Goal: Transaction & Acquisition: Purchase product/service

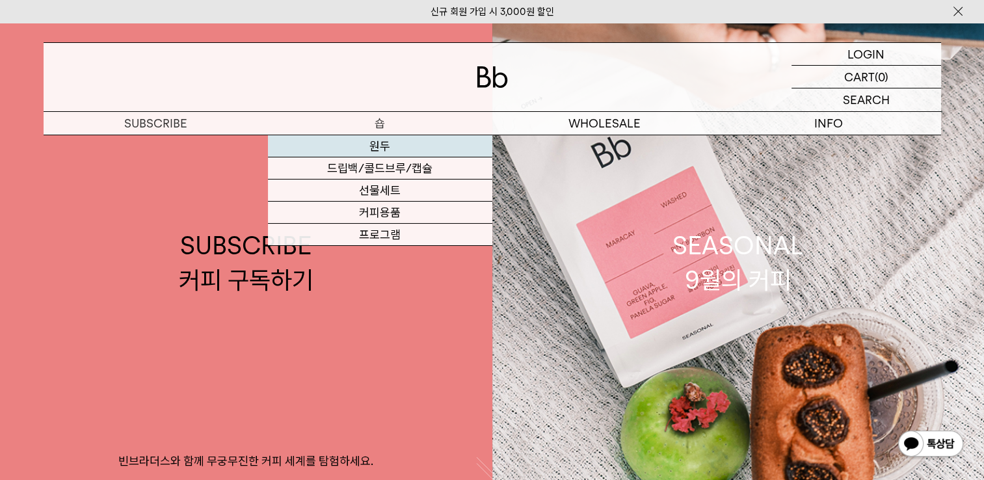
click at [383, 144] on link "원두" at bounding box center [380, 146] width 224 height 22
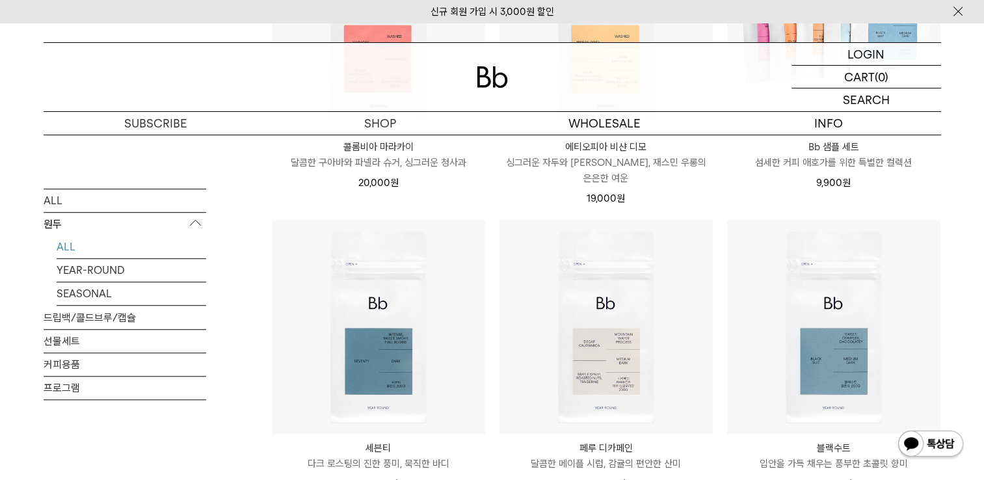
scroll to position [949, 0]
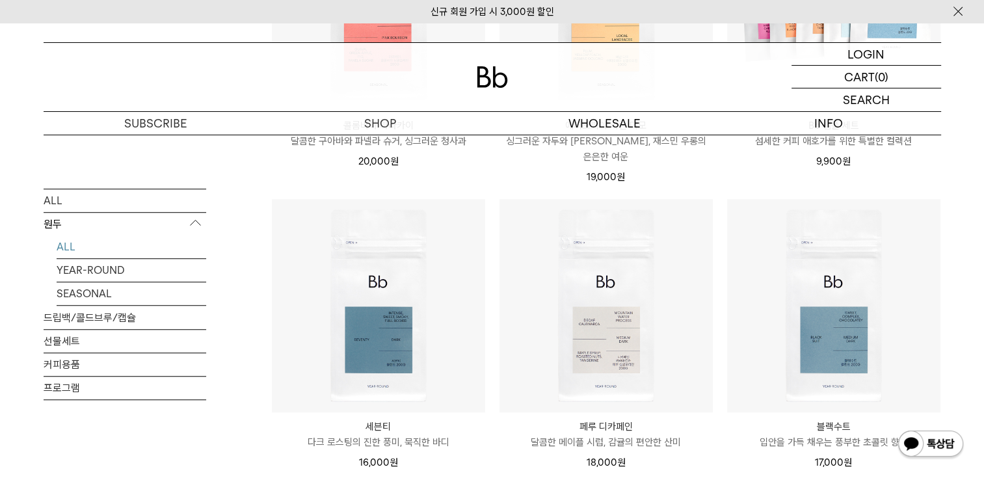
click at [962, 251] on div "SHOP 원두 ALL 원두 ALL YEAR-ROUND SEASONAL 드립백/콜드브루/캡슐 선물세트 커피용품 프로그램 원두 [PERSON_NA…" at bounding box center [492, 42] width 984 height 1714
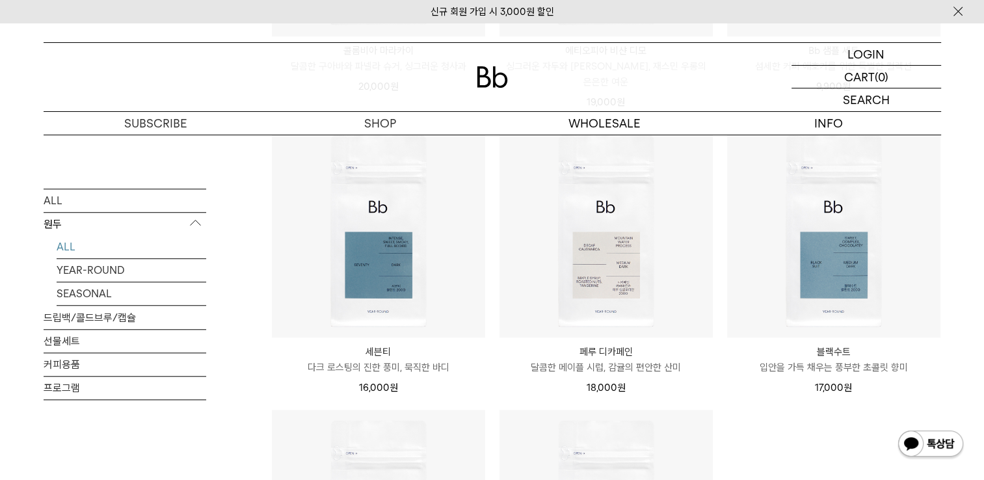
scroll to position [1014, 0]
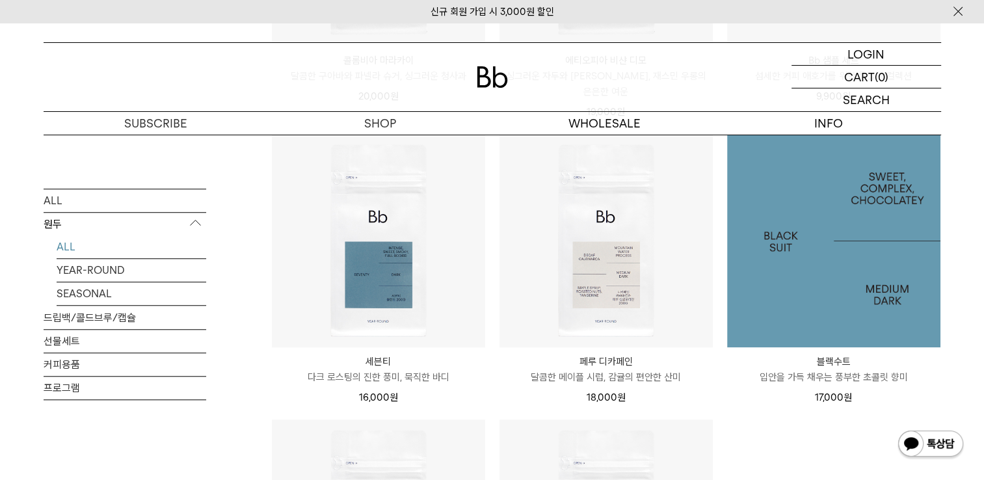
click at [831, 269] on img at bounding box center [833, 240] width 213 height 213
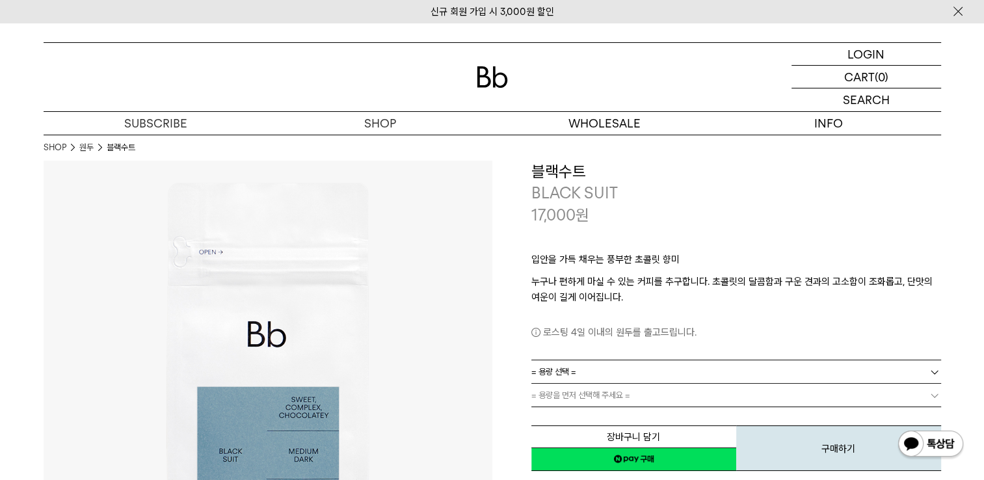
click at [929, 261] on p "입안을 가득 채우는 풍부한 초콜릿 향미" at bounding box center [736, 263] width 410 height 22
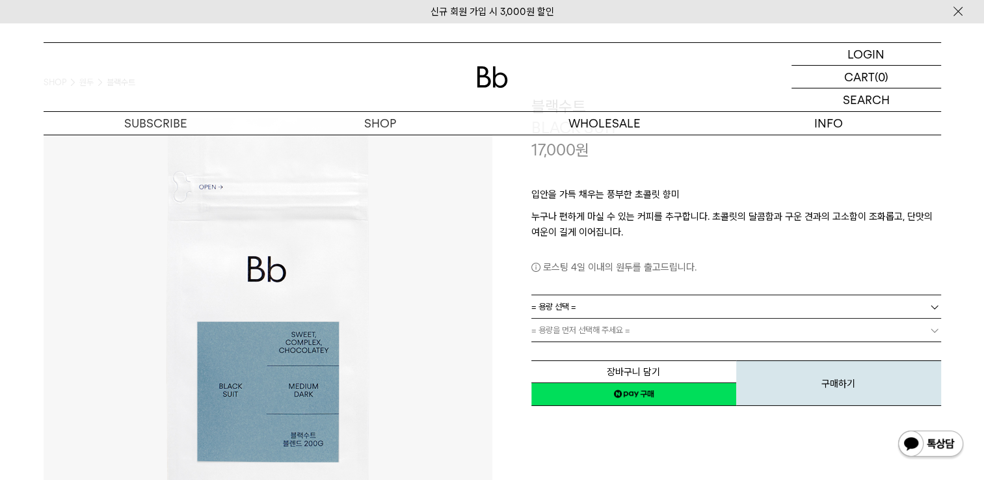
click at [828, 308] on link "= 용량 선택 =" at bounding box center [736, 306] width 410 height 23
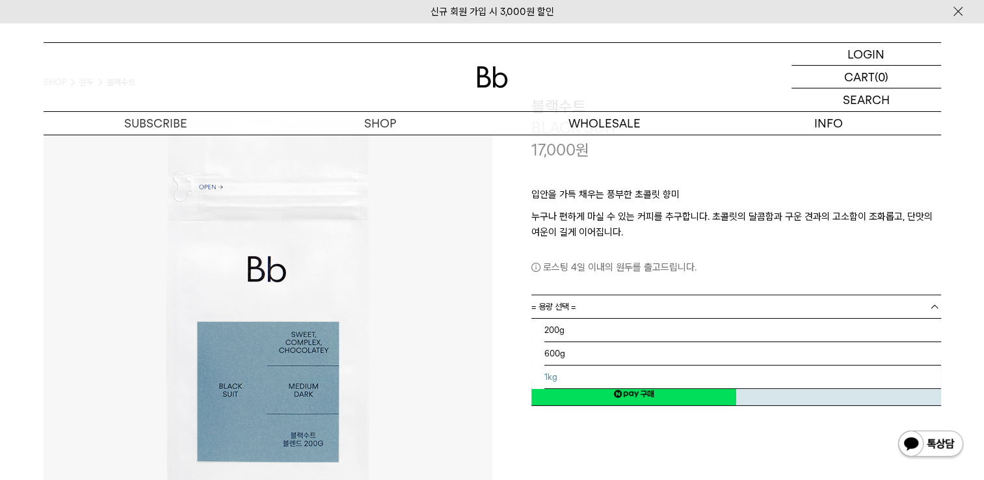
click at [697, 378] on li "1kg" at bounding box center [742, 376] width 397 height 23
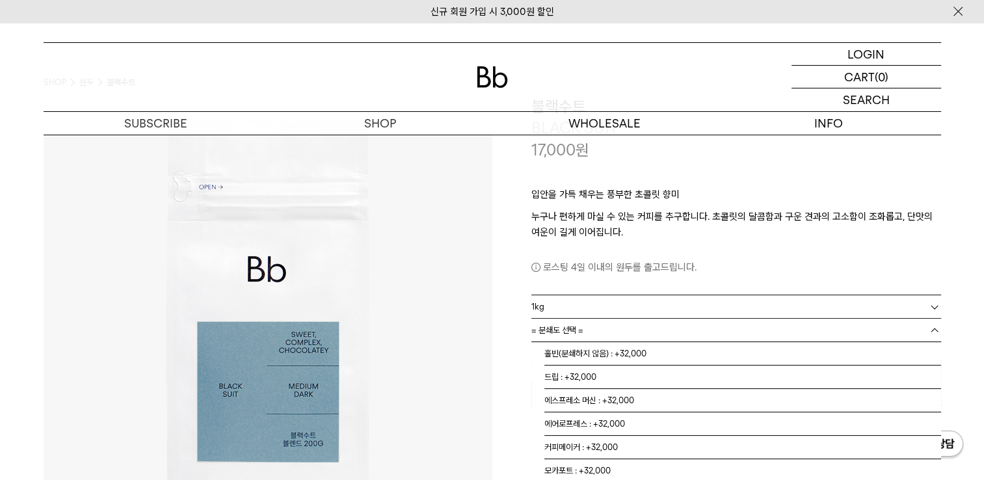
click at [645, 334] on link "= 분쇄도 선택 =" at bounding box center [736, 330] width 410 height 23
click at [647, 351] on li "홀빈(분쇄하지 않음) : +32,000" at bounding box center [742, 353] width 397 height 23
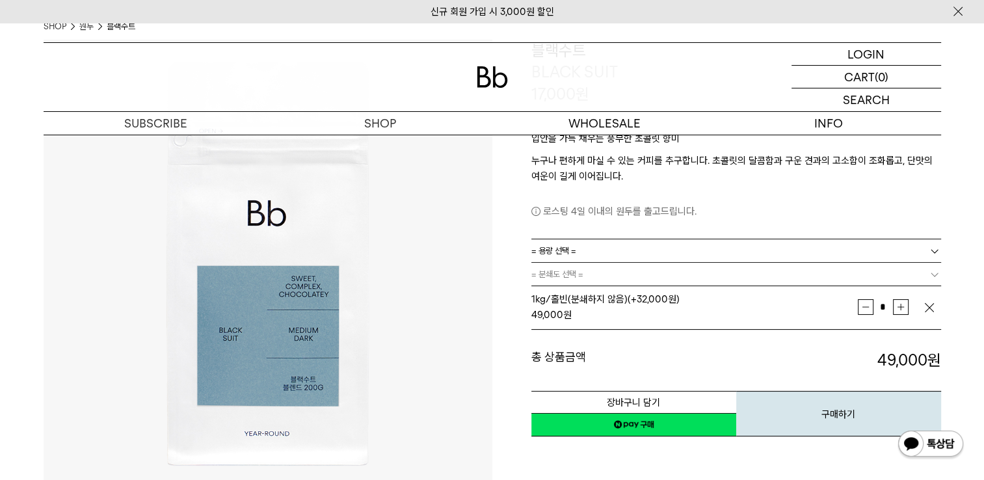
scroll to position [195, 0]
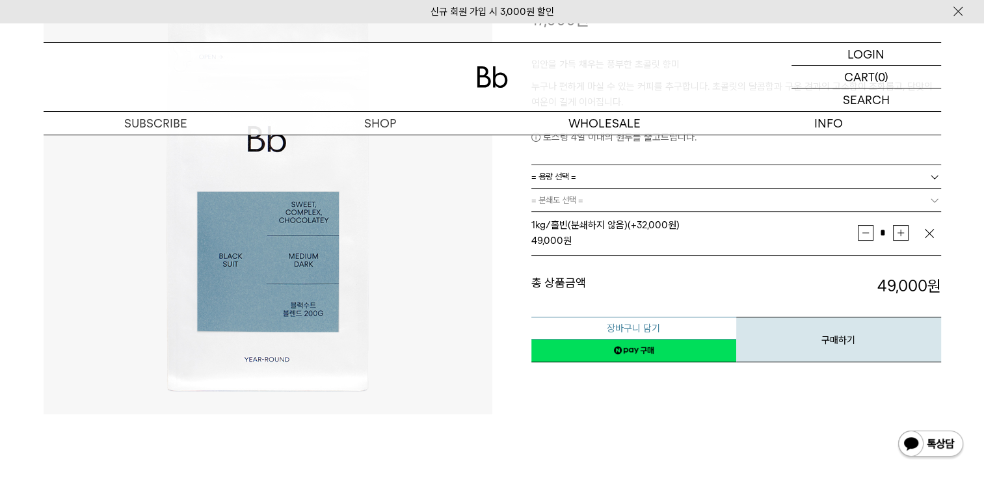
click at [648, 324] on button "장바구니 담기" at bounding box center [633, 328] width 205 height 23
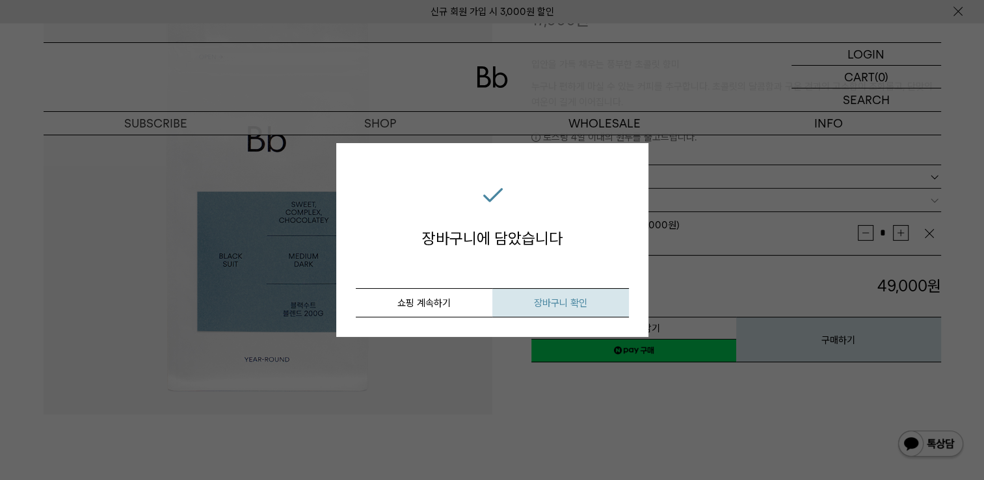
click at [573, 301] on span "장바구니 확인" at bounding box center [560, 303] width 53 height 12
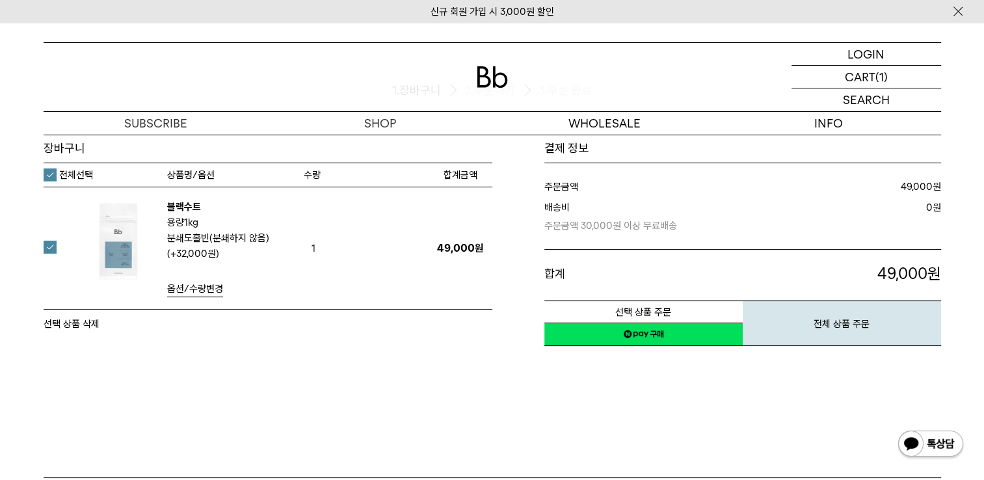
scroll to position [65, 0]
